Goal: Contribute content: Contribute content

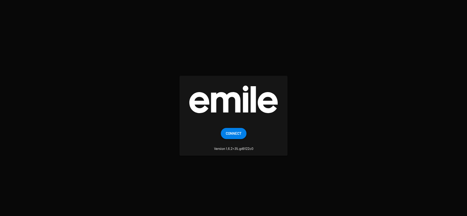
click at [245, 132] on button "Connect" at bounding box center [234, 133] width 26 height 11
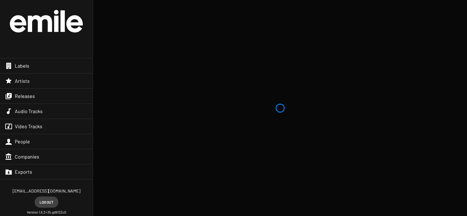
click at [65, 91] on div "Releases" at bounding box center [46, 96] width 93 height 15
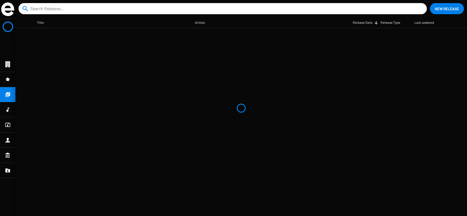
click at [69, 11] on input at bounding box center [223, 8] width 387 height 11
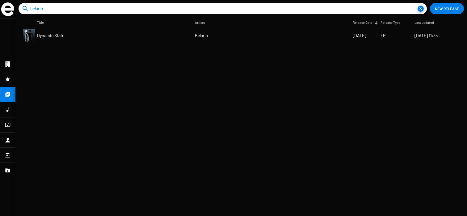
type input "belaria"
click at [56, 37] on span "Dynamic State" at bounding box center [50, 35] width 27 height 6
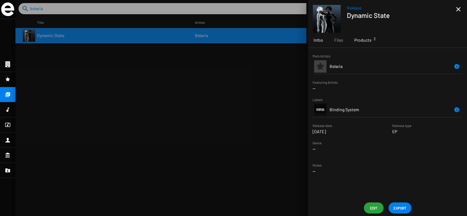
click at [369, 47] on div "Products 2" at bounding box center [363, 40] width 28 height 15
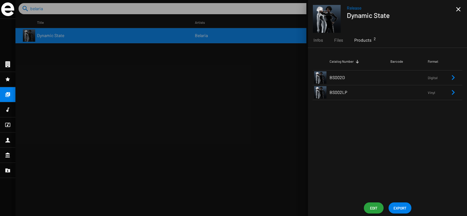
click at [353, 79] on td "BS002D" at bounding box center [359, 77] width 61 height 15
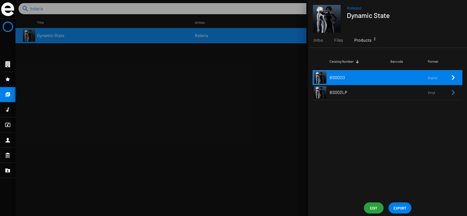
click at [353, 80] on td "BS002D" at bounding box center [359, 77] width 61 height 15
click at [385, 70] on td "BS002D" at bounding box center [359, 77] width 61 height 15
click at [390, 78] on td "BS002D" at bounding box center [359, 77] width 61 height 15
click at [452, 78] on icon "Remove Reference" at bounding box center [452, 77] width 7 height 7
click at [375, 205] on span "Edit" at bounding box center [374, 207] width 10 height 11
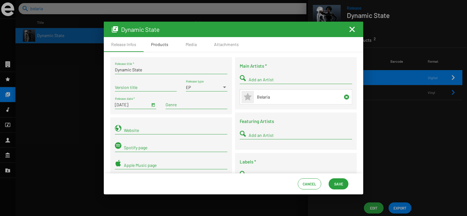
click at [161, 47] on div "Products" at bounding box center [159, 44] width 17 height 6
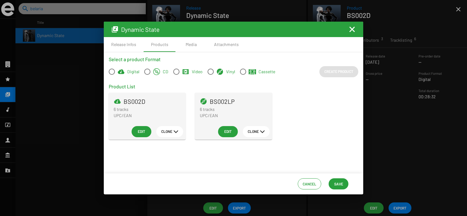
click at [350, 28] on mat-icon "Fermer la fenêtre" at bounding box center [351, 29] width 7 height 7
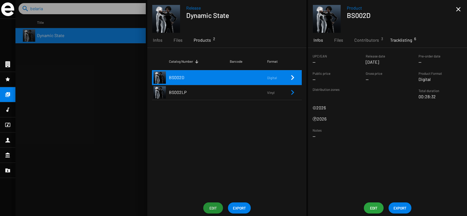
click at [398, 42] on span "Tracklisting 6" at bounding box center [401, 40] width 22 height 6
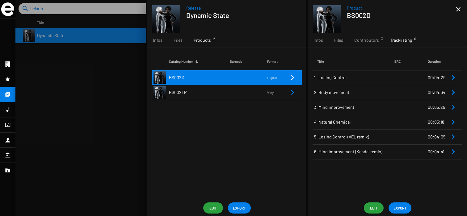
click at [374, 78] on span "Losing Control" at bounding box center [355, 77] width 75 height 6
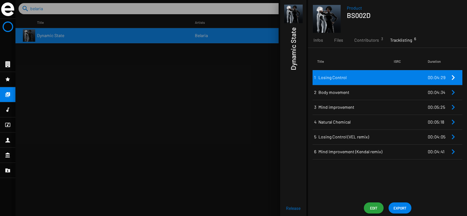
click at [144, 101] on div at bounding box center [240, 108] width 451 height 216
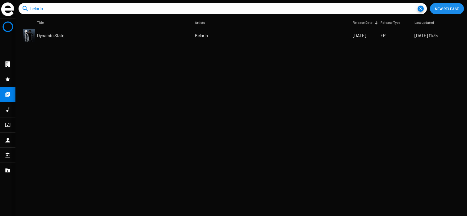
click at [456, 10] on span "New Release" at bounding box center [447, 8] width 24 height 11
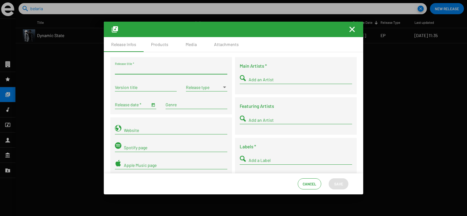
click at [197, 70] on input "Release title *" at bounding box center [171, 69] width 112 height 5
type input "Losing Control"
click at [207, 86] on span at bounding box center [204, 87] width 36 height 5
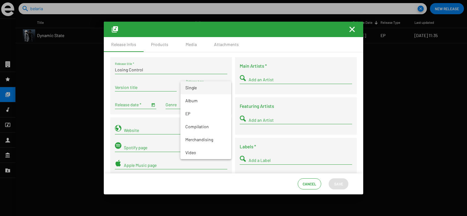
click at [205, 93] on span "Single" at bounding box center [205, 87] width 41 height 13
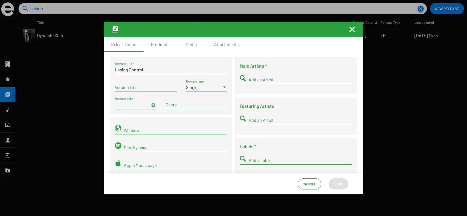
click at [146, 104] on input "Release date *" at bounding box center [132, 104] width 35 height 5
click at [151, 106] on span "Open calendar" at bounding box center [153, 104] width 4 height 5
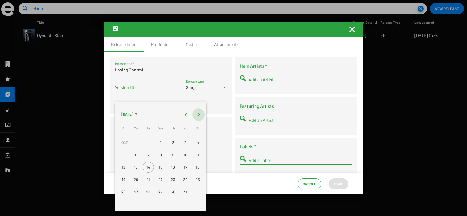
click at [198, 115] on button "Next month" at bounding box center [198, 114] width 12 height 12
click at [160, 164] on div "12" at bounding box center [160, 166] width 11 height 11
type input "11/12/2025"
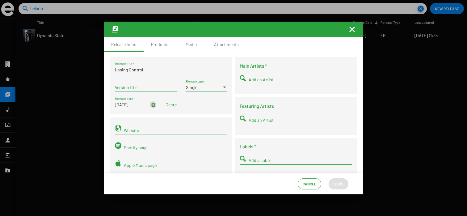
click at [286, 81] on input "Add an Artist" at bounding box center [300, 79] width 103 height 5
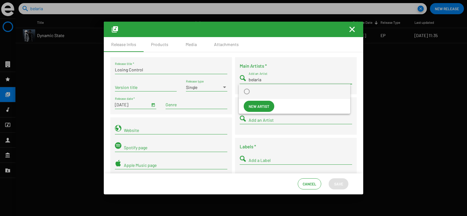
type input "belaria"
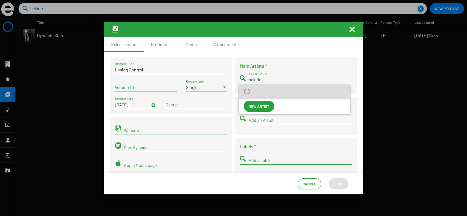
click at [292, 89] on span at bounding box center [295, 91] width 102 height 6
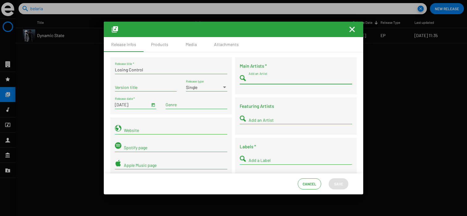
click at [288, 80] on input "Add an Artist" at bounding box center [300, 79] width 103 height 5
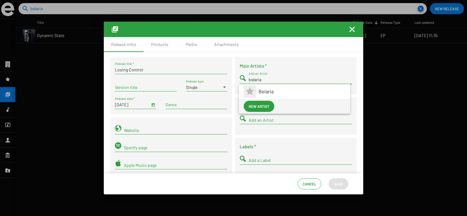
type input "belaria"
click at [295, 90] on span "Belaria" at bounding box center [301, 91] width 87 height 15
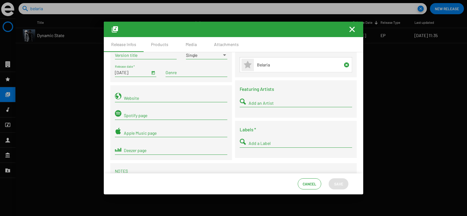
scroll to position [44, 0]
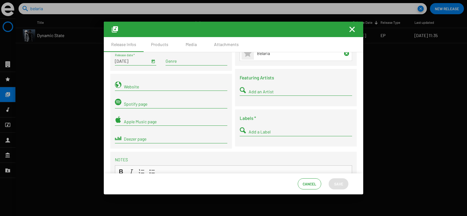
click at [274, 132] on input "Add a Label" at bounding box center [300, 131] width 103 height 5
type input "b"
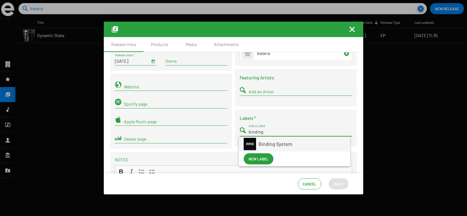
type input "binding"
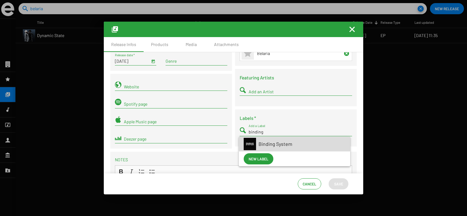
click at [281, 146] on span "Binding System" at bounding box center [301, 143] width 87 height 15
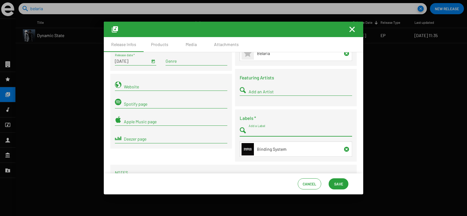
scroll to position [0, 0]
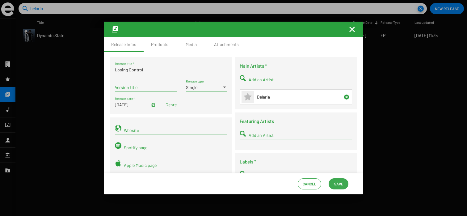
click at [341, 184] on span "Save" at bounding box center [338, 183] width 9 height 11
click at [160, 49] on div "Products" at bounding box center [160, 44] width 32 height 15
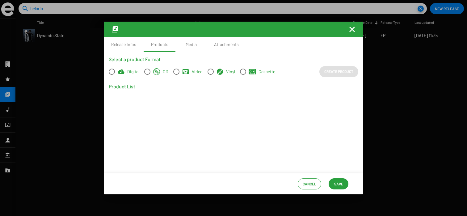
click at [128, 69] on span "Digital" at bounding box center [133, 72] width 12 height 6
click at [112, 75] on input "Digital" at bounding box center [111, 75] width 0 height 0
radio input "true"
click at [340, 70] on span "Create Product" at bounding box center [338, 71] width 29 height 11
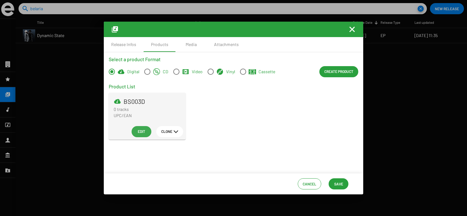
click at [140, 130] on span "Edit" at bounding box center [141, 131] width 10 height 11
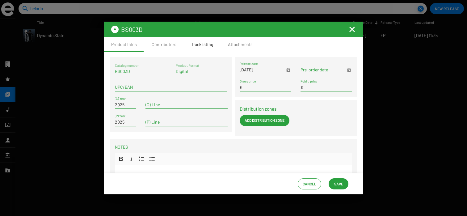
click at [206, 46] on div "Tracklisting" at bounding box center [202, 44] width 22 height 6
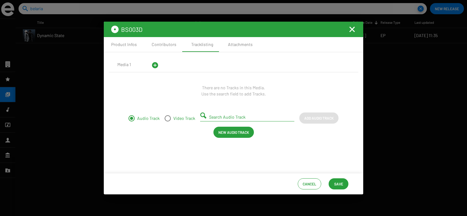
click at [221, 116] on input "Search Audio Track" at bounding box center [248, 117] width 79 height 5
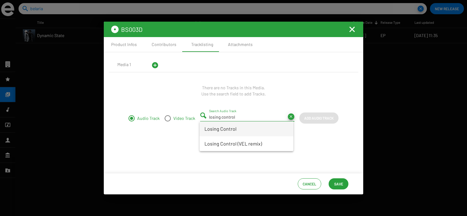
click at [246, 131] on span "Losing Control" at bounding box center [246, 128] width 84 height 7
type input "Losing Control"
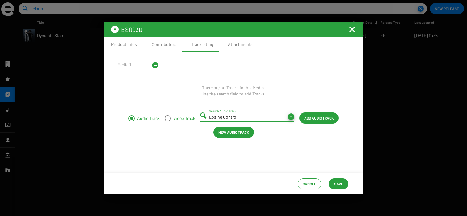
click at [310, 118] on span "Add Audio Track" at bounding box center [318, 117] width 29 height 11
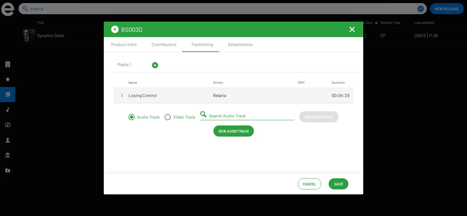
click at [345, 182] on button "Save" at bounding box center [338, 183] width 20 height 11
click at [236, 44] on div "Attachments" at bounding box center [240, 44] width 25 height 6
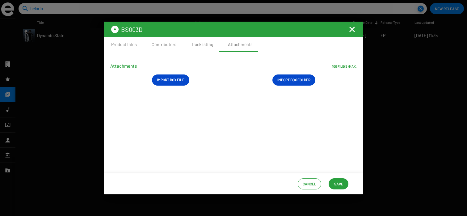
click at [332, 189] on button "Save" at bounding box center [338, 183] width 20 height 11
click at [351, 29] on mat-icon "Fermer la fenêtre" at bounding box center [351, 29] width 7 height 7
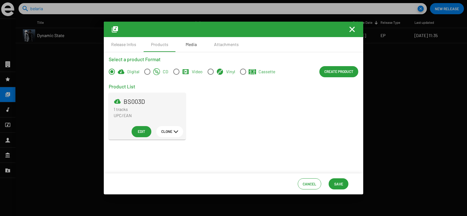
click at [193, 45] on div "Media" at bounding box center [191, 44] width 11 height 6
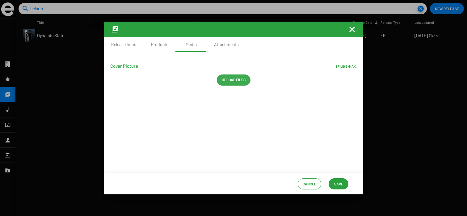
click at [230, 80] on span "Upload files" at bounding box center [234, 79] width 24 height 11
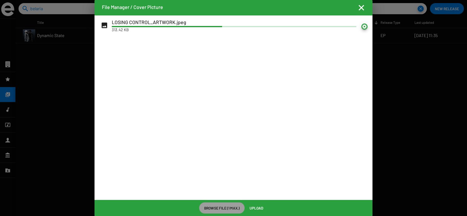
click at [255, 202] on div "Browse File (1 max.) Upload" at bounding box center [233, 208] width 278 height 16
click at [255, 204] on span "Upload" at bounding box center [256, 207] width 14 height 11
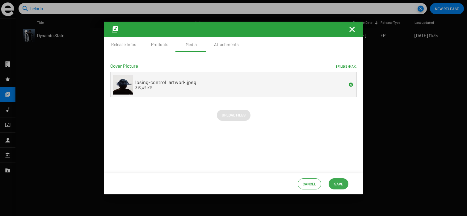
click at [344, 186] on button "Save" at bounding box center [338, 183] width 20 height 11
click at [336, 187] on span "Save" at bounding box center [338, 183] width 9 height 11
click at [336, 184] on span "Save" at bounding box center [338, 183] width 9 height 11
click at [353, 34] on mat-toolbar at bounding box center [233, 29] width 259 height 15
click at [353, 33] on mat-toolbar at bounding box center [233, 29] width 259 height 15
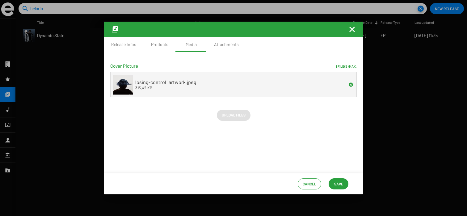
click at [353, 31] on mat-icon "Fermer la fenêtre" at bounding box center [351, 29] width 7 height 7
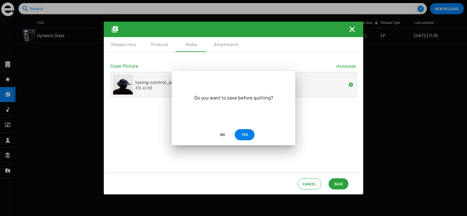
click at [243, 133] on span "YES" at bounding box center [244, 134] width 6 height 11
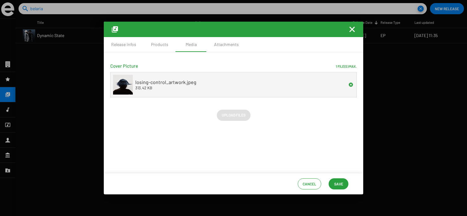
click at [349, 31] on mat-icon "Fermer la fenêtre" at bounding box center [351, 29] width 7 height 7
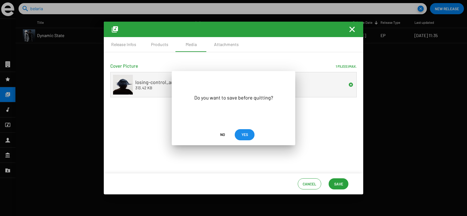
click at [241, 137] on span "YES" at bounding box center [244, 134] width 6 height 11
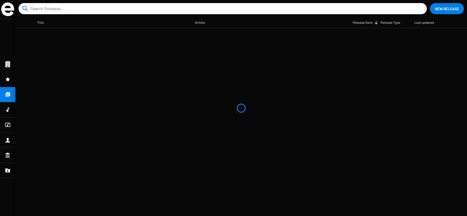
click at [75, 10] on input at bounding box center [223, 8] width 387 height 11
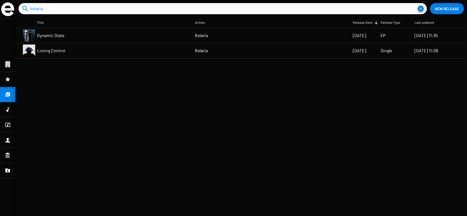
type input "belaria"
click at [259, 105] on mat-table "Title Artists Release Date Release Type Last updated Dynamic State Belaria 16/0…" at bounding box center [240, 116] width 451 height 198
click at [158, 39] on mat-cell "Dynamic State" at bounding box center [116, 35] width 158 height 15
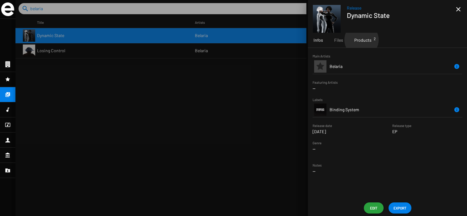
click at [361, 40] on span "Products 2" at bounding box center [362, 40] width 17 height 6
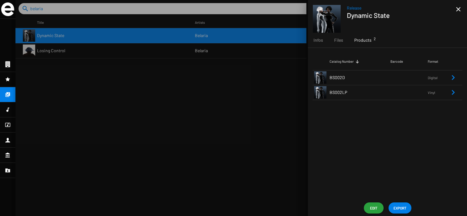
click at [349, 79] on td "BS002D" at bounding box center [359, 77] width 61 height 15
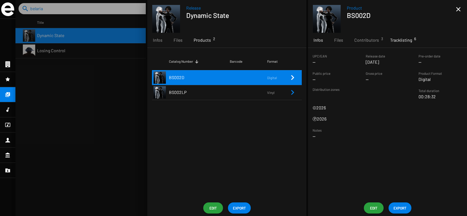
click at [401, 40] on span "Tracklisting 6" at bounding box center [401, 40] width 22 height 6
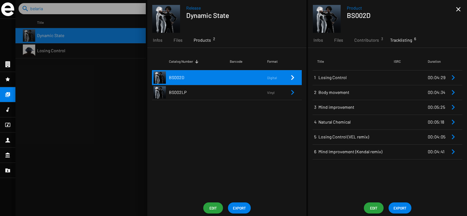
click at [361, 77] on span "Losing Control" at bounding box center [355, 77] width 75 height 6
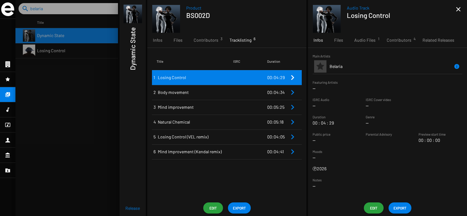
click at [374, 202] on div "Audio Track Losing Control close Infos Files Audio Files 1 Contributors 4 Relat…" at bounding box center [387, 108] width 159 height 216
click at [368, 214] on div "Audio Track Losing Control close Infos Files Audio Files 1 Contributors 4 Relat…" at bounding box center [387, 108] width 159 height 216
click at [374, 206] on span "Edit" at bounding box center [374, 207] width 10 height 11
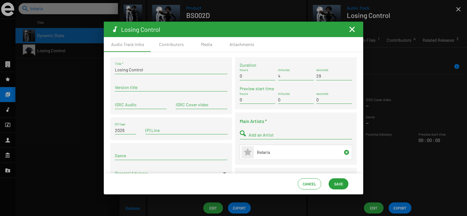
click at [155, 88] on input "Version title" at bounding box center [171, 87] width 112 height 5
click at [140, 109] on div "ISRC Audio" at bounding box center [141, 103] width 52 height 12
click at [140, 106] on input "ISRC Audio" at bounding box center [141, 104] width 52 height 5
paste input "FR-9W1-25-56791"
type input "FR-9W1-25-56791"
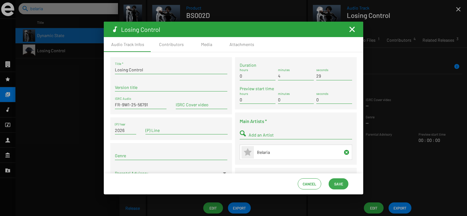
click at [340, 182] on span "Save" at bounding box center [338, 183] width 9 height 11
click at [354, 27] on mat-icon "Fermer la fenêtre" at bounding box center [351, 29] width 7 height 7
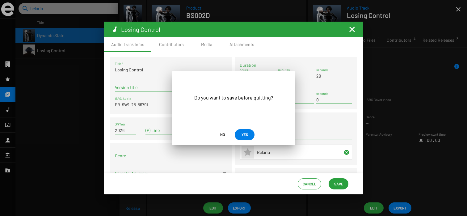
click at [243, 144] on mat-dialog-actions "No YES" at bounding box center [233, 134] width 123 height 21
click at [243, 141] on mat-dialog-actions "No YES" at bounding box center [233, 134] width 123 height 21
click at [245, 136] on span "YES" at bounding box center [244, 134] width 6 height 11
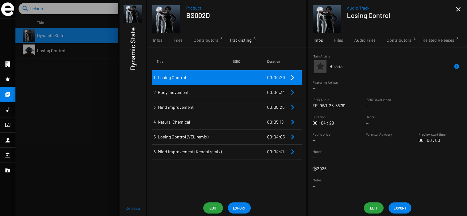
click at [235, 89] on td at bounding box center [250, 92] width 34 height 15
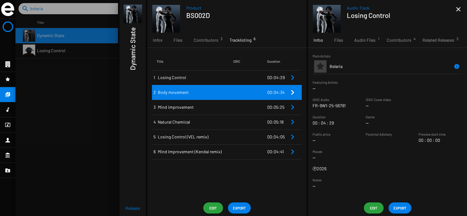
click at [370, 208] on span "Edit" at bounding box center [374, 207] width 10 height 11
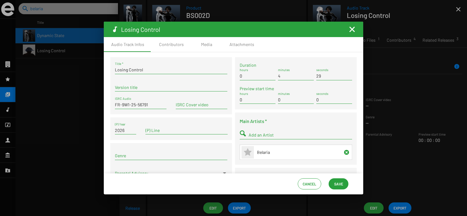
click at [353, 31] on mat-icon "Fermer la fenêtre" at bounding box center [351, 29] width 7 height 7
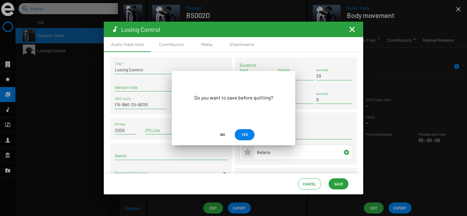
click at [224, 136] on span "No" at bounding box center [222, 134] width 10 height 11
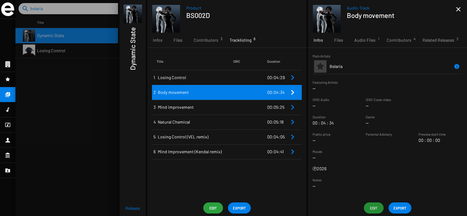
click at [373, 208] on span "Edit" at bounding box center [374, 207] width 10 height 11
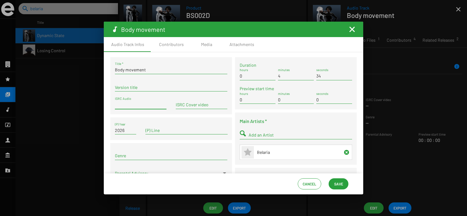
click at [140, 105] on input "ISRC Audio" at bounding box center [141, 104] width 52 height 5
paste input "FR-9W1-25-56792"
type input "FR-9W1-25-56792"
click at [335, 185] on span "Save" at bounding box center [338, 183] width 9 height 11
click at [353, 29] on mat-icon "Fermer la fenêtre" at bounding box center [351, 29] width 7 height 7
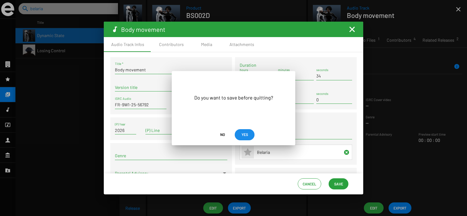
click at [250, 134] on button "YES" at bounding box center [245, 134] width 20 height 11
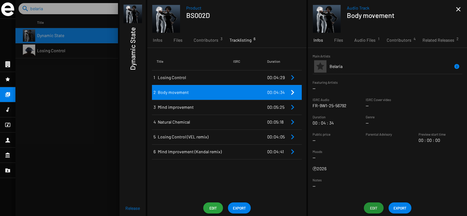
click at [215, 115] on td "Natural Chemical" at bounding box center [195, 122] width 77 height 15
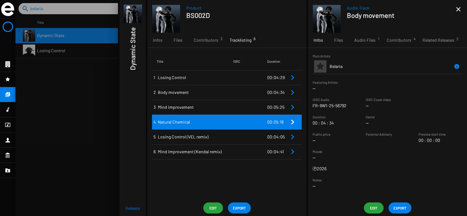
click at [228, 107] on span "Mind improvement" at bounding box center [195, 107] width 75 height 6
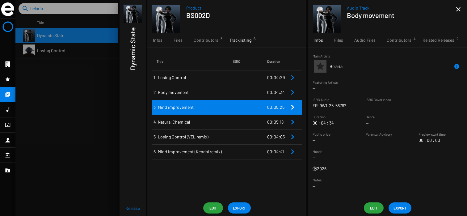
click at [232, 106] on span "Mind improvement" at bounding box center [195, 107] width 75 height 6
click at [366, 207] on button "Edit" at bounding box center [374, 207] width 20 height 11
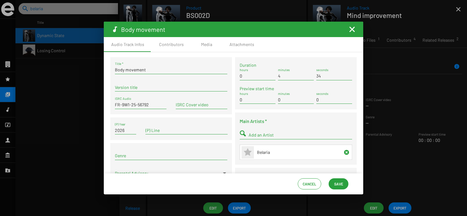
click at [349, 30] on mat-icon "Fermer la fenêtre" at bounding box center [351, 29] width 7 height 7
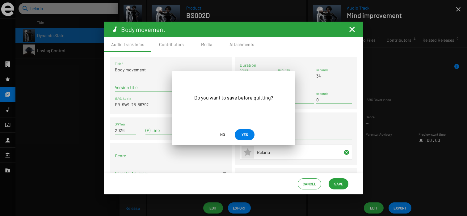
click at [247, 132] on span "YES" at bounding box center [244, 134] width 6 height 11
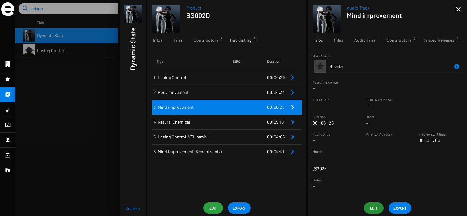
click at [203, 120] on span "Natural Chemical" at bounding box center [195, 122] width 75 height 6
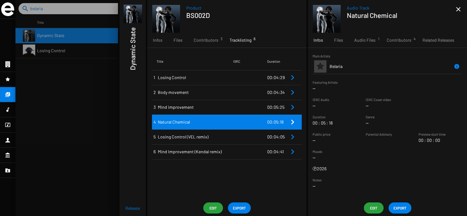
click at [205, 105] on span "Mind improvement" at bounding box center [195, 107] width 75 height 6
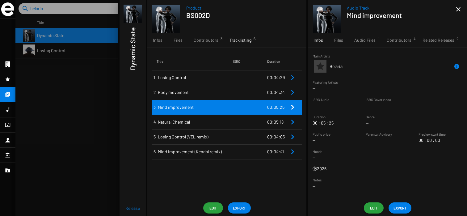
click at [369, 208] on span "Edit" at bounding box center [374, 207] width 10 height 11
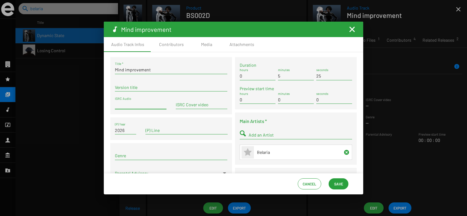
click at [151, 104] on input "ISRC Audio" at bounding box center [141, 104] width 52 height 5
paste input "FR-9W1-25-56793"
type input "FR-9W1-25-56793"
click at [341, 182] on span "Save" at bounding box center [338, 183] width 9 height 11
click at [336, 184] on span "Save" at bounding box center [338, 183] width 9 height 11
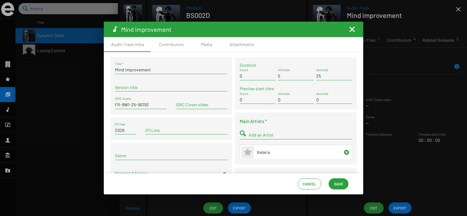
click at [351, 29] on mat-icon "Fermer la fenêtre" at bounding box center [351, 29] width 7 height 7
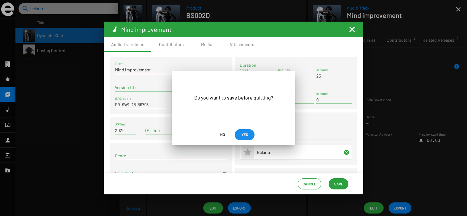
click at [248, 134] on span "YES" at bounding box center [245, 134] width 10 height 11
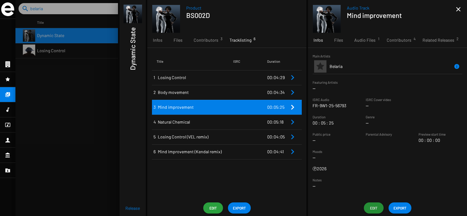
click at [255, 115] on td at bounding box center [250, 122] width 34 height 15
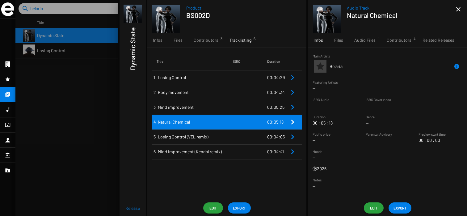
click at [371, 204] on span "Edit" at bounding box center [374, 207] width 10 height 11
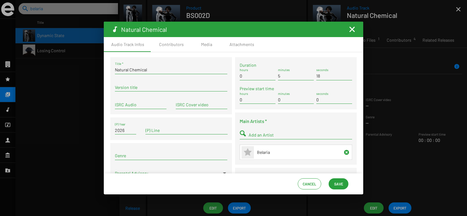
click at [140, 100] on div "ISRC Audio" at bounding box center [141, 103] width 52 height 12
click at [140, 104] on input "ISRC Audio" at bounding box center [141, 104] width 52 height 5
paste input "FR-9W1-25-56794"
type input "FR-9W1-25-56794"
click at [340, 185] on span "Save" at bounding box center [338, 183] width 9 height 11
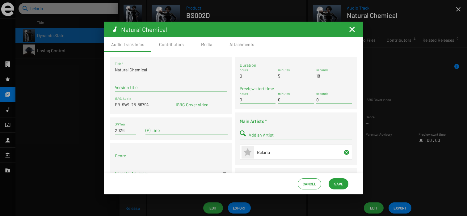
click at [352, 31] on mat-icon "Fermer la fenêtre" at bounding box center [351, 29] width 7 height 7
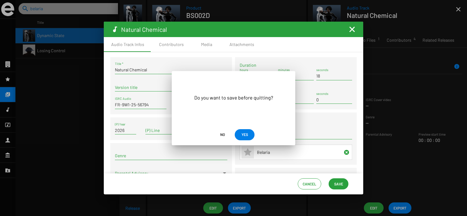
click at [245, 139] on span "YES" at bounding box center [244, 134] width 6 height 11
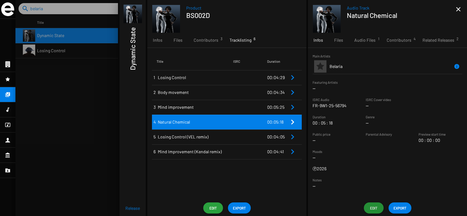
click at [216, 142] on td "Losing Control (VEL remix)" at bounding box center [195, 136] width 77 height 15
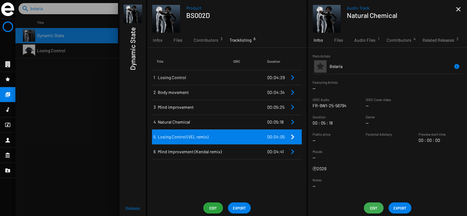
click at [375, 209] on span "Edit" at bounding box center [374, 207] width 10 height 11
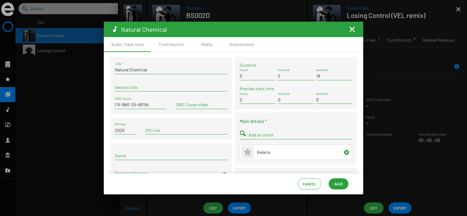
click at [350, 28] on mat-icon "Fermer la fenêtre" at bounding box center [351, 29] width 7 height 7
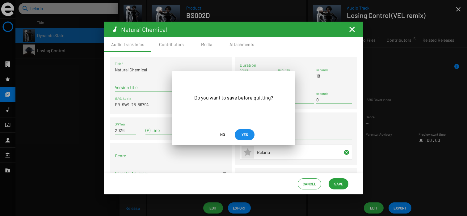
click at [239, 134] on button "YES" at bounding box center [245, 134] width 20 height 11
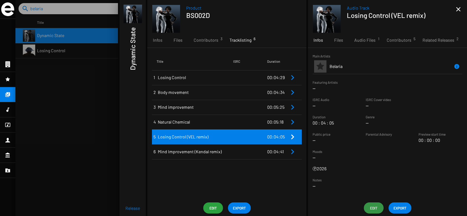
click at [369, 205] on span "Edit" at bounding box center [374, 207] width 10 height 11
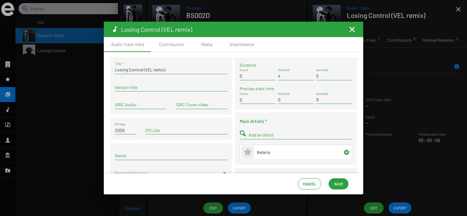
click at [161, 107] on input "ISRC Audio" at bounding box center [141, 104] width 52 height 5
paste input "FR-9W1-25-56795"
type input "FR-9W1-25-56795"
click at [340, 181] on span "Save" at bounding box center [338, 183] width 9 height 11
click at [353, 31] on mat-icon "Fermer la fenêtre" at bounding box center [351, 29] width 7 height 7
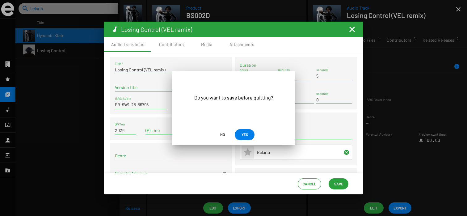
click at [243, 134] on span "YES" at bounding box center [244, 134] width 6 height 11
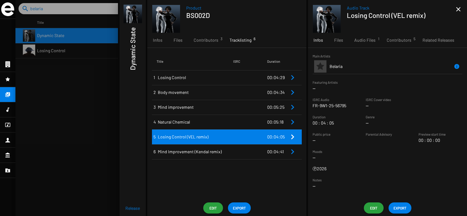
click at [239, 149] on td at bounding box center [250, 151] width 34 height 15
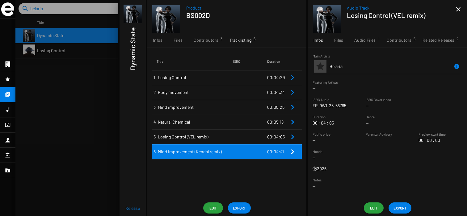
click at [210, 155] on td "Mind Improvement (Kendal remix)" at bounding box center [195, 151] width 77 height 15
click at [207, 139] on span "Losing Control (VEL remix)" at bounding box center [195, 137] width 75 height 6
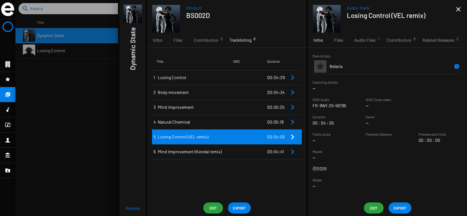
click at [204, 147] on td "Mind Improvement (Kendal remix)" at bounding box center [195, 151] width 77 height 15
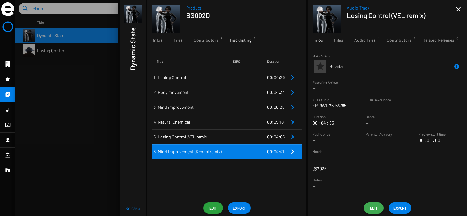
click at [373, 207] on span "Edit" at bounding box center [374, 207] width 10 height 11
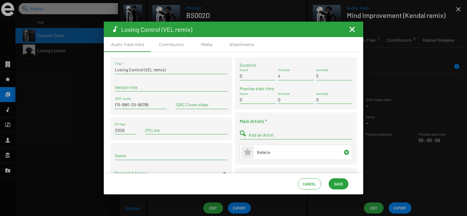
click at [351, 32] on mat-icon "Fermer la fenêtre" at bounding box center [351, 29] width 7 height 7
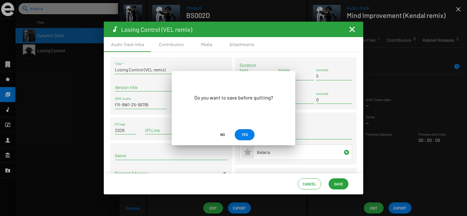
click at [238, 136] on button "YES" at bounding box center [245, 134] width 20 height 11
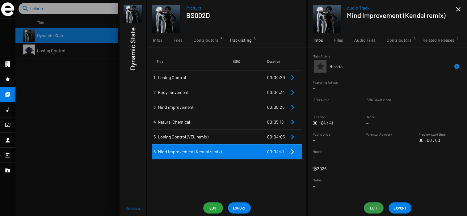
click at [375, 207] on span "Edit" at bounding box center [374, 207] width 10 height 11
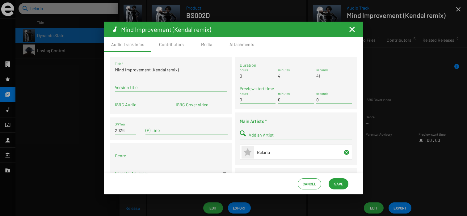
click at [142, 106] on input "ISRC Audio" at bounding box center [141, 104] width 52 height 5
paste input "FR-9W1-25-56796"
type input "FR-9W1-25-56796"
click at [340, 184] on span "Save" at bounding box center [338, 183] width 9 height 11
click at [355, 31] on mat-icon "Fermer la fenêtre" at bounding box center [351, 29] width 7 height 7
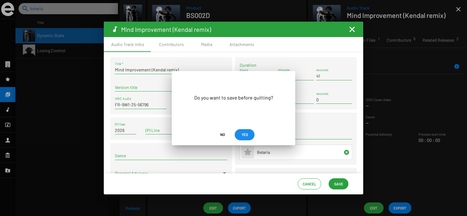
click at [247, 135] on span "YES" at bounding box center [244, 134] width 6 height 11
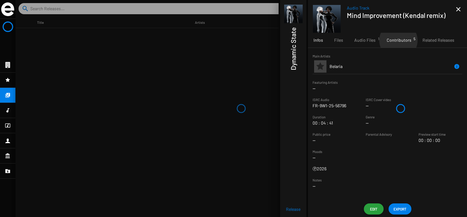
click at [397, 40] on span "Contributors 5" at bounding box center [399, 40] width 25 height 6
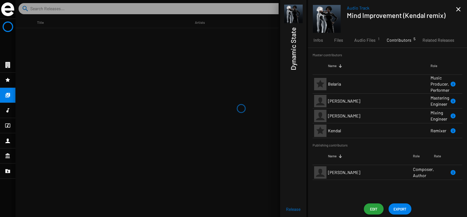
click at [458, 12] on mat-icon "close" at bounding box center [457, 9] width 7 height 7
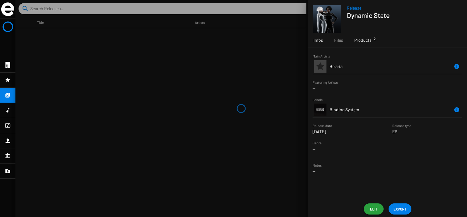
click at [365, 40] on span "Products 2" at bounding box center [362, 40] width 17 height 6
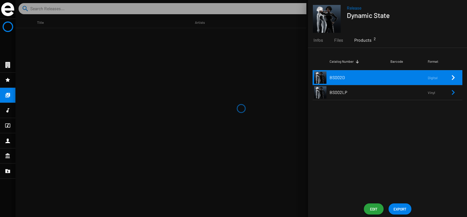
click at [356, 77] on td "BS002D" at bounding box center [359, 77] width 61 height 15
click at [373, 207] on span "Edit" at bounding box center [374, 208] width 10 height 11
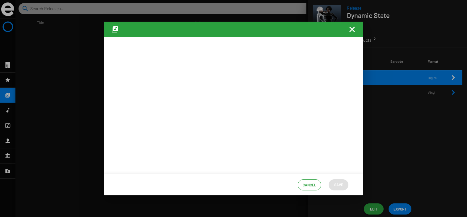
click at [349, 33] on mat-icon "Fermer la fenêtre" at bounding box center [351, 29] width 7 height 7
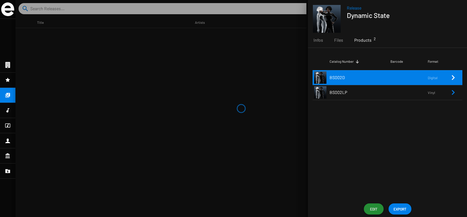
click at [455, 78] on icon "Remove Reference" at bounding box center [452, 77] width 7 height 7
click at [453, 75] on icon "Remove Reference" at bounding box center [452, 77] width 7 height 7
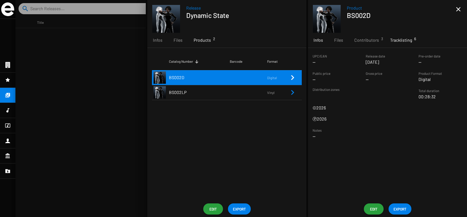
click at [410, 40] on span "Tracklisting 6" at bounding box center [401, 40] width 22 height 6
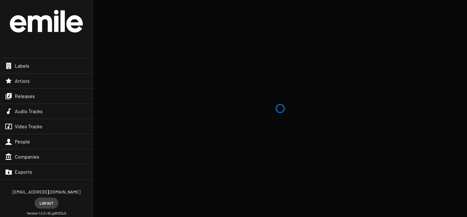
click at [35, 98] on div "Releases" at bounding box center [46, 96] width 93 height 15
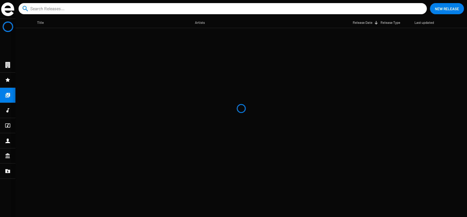
click at [69, 7] on input at bounding box center [223, 8] width 387 height 11
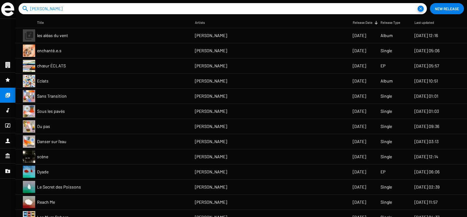
click at [80, 49] on mat-cell "enchanté.e.s" at bounding box center [116, 50] width 158 height 15
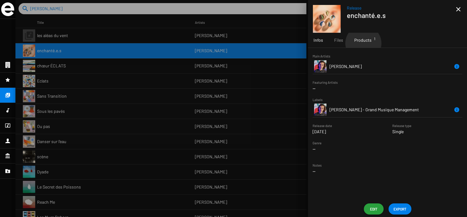
click at [363, 43] on div "Products 1" at bounding box center [363, 40] width 28 height 15
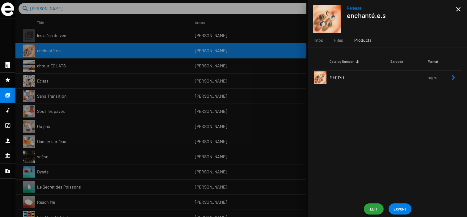
click at [272, 96] on div at bounding box center [240, 108] width 451 height 217
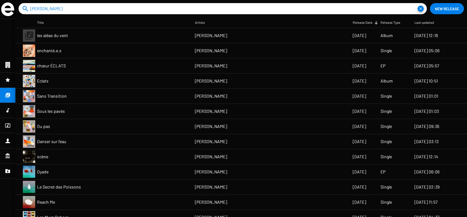
click at [103, 6] on input "matias enaut" at bounding box center [223, 8] width 387 height 11
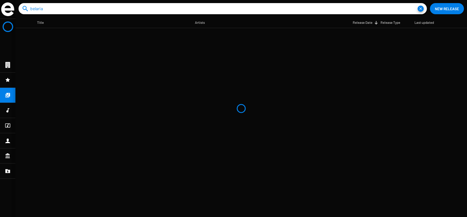
type input "belaria"
click at [417, 6] on button "close" at bounding box center [420, 9] width 6 height 6
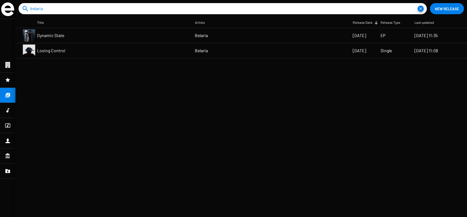
type input "belaria"
click at [272, 39] on mat-cell "Belaria" at bounding box center [274, 35] width 158 height 15
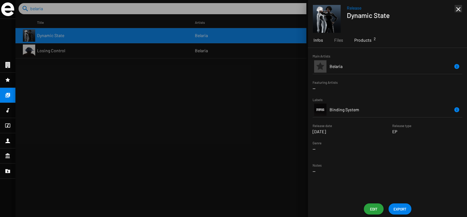
click at [364, 43] on div "Products 2" at bounding box center [363, 40] width 28 height 15
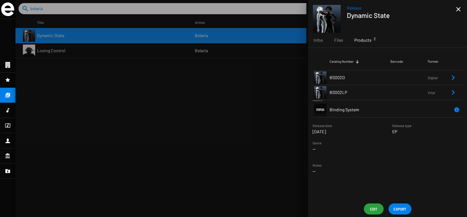
click at [353, 72] on td "BS002D" at bounding box center [359, 77] width 61 height 15
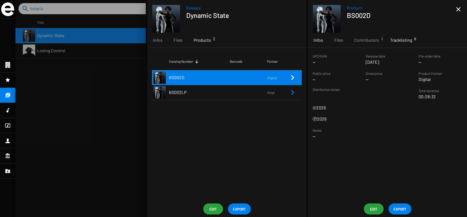
click at [402, 36] on div "Tracklisting 6" at bounding box center [400, 40] width 33 height 15
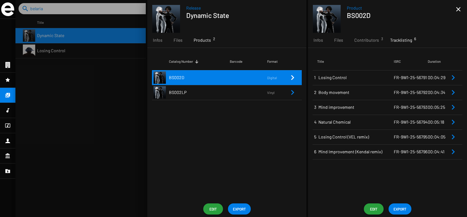
click at [457, 10] on mat-icon "close" at bounding box center [457, 9] width 7 height 7
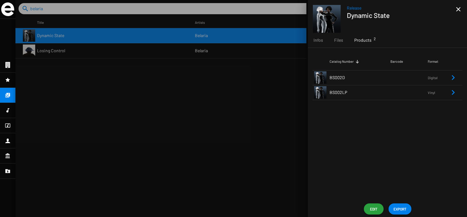
click at [457, 10] on mat-icon "close" at bounding box center [457, 9] width 7 height 7
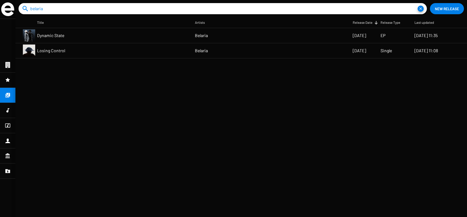
click at [234, 57] on mat-cell "Belaria" at bounding box center [274, 50] width 158 height 15
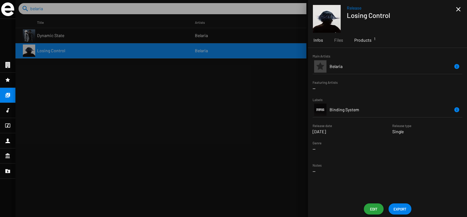
click at [370, 42] on span "Products 1" at bounding box center [362, 40] width 17 height 6
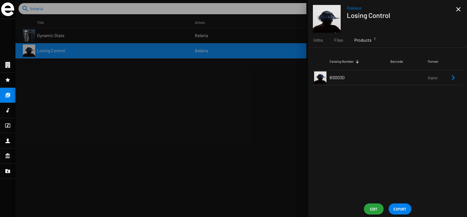
click at [360, 77] on td "BS003D" at bounding box center [359, 77] width 61 height 15
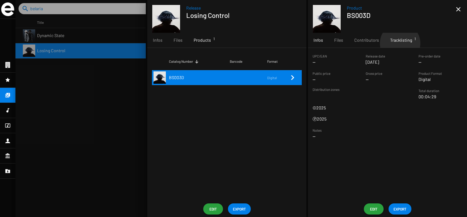
click at [399, 43] on div "Tracklisting 1" at bounding box center [400, 40] width 33 height 15
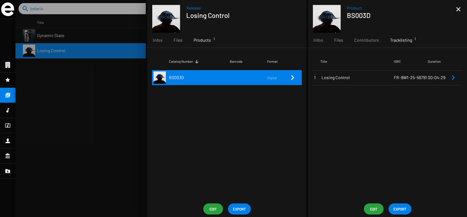
click at [455, 13] on div "BS003D" at bounding box center [401, 15] width 109 height 8
click at [457, 10] on mat-icon "close" at bounding box center [457, 9] width 7 height 7
